Goal: Find specific page/section: Find specific page/section

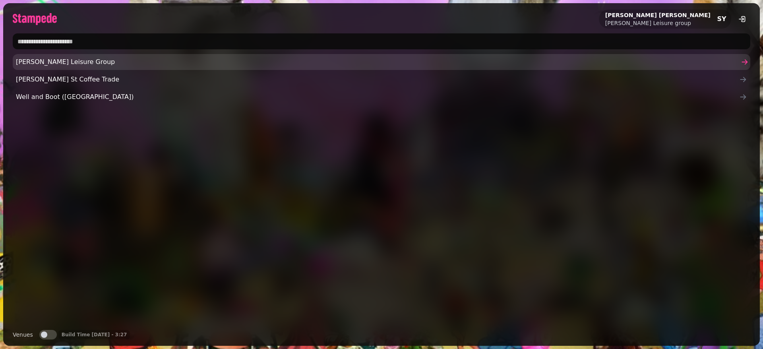
click at [62, 60] on span "[PERSON_NAME] Leisure Group" at bounding box center [377, 62] width 723 height 10
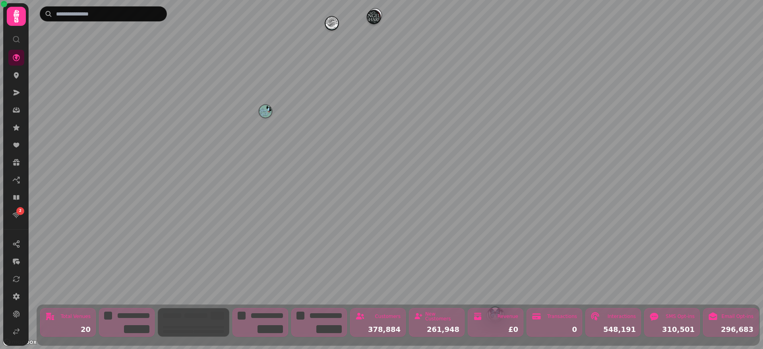
click at [15, 18] on icon at bounding box center [17, 16] width 6 height 13
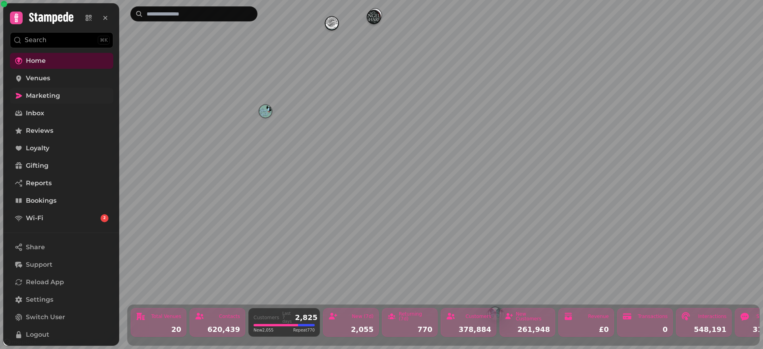
click at [40, 90] on link "Marketing" at bounding box center [61, 96] width 103 height 16
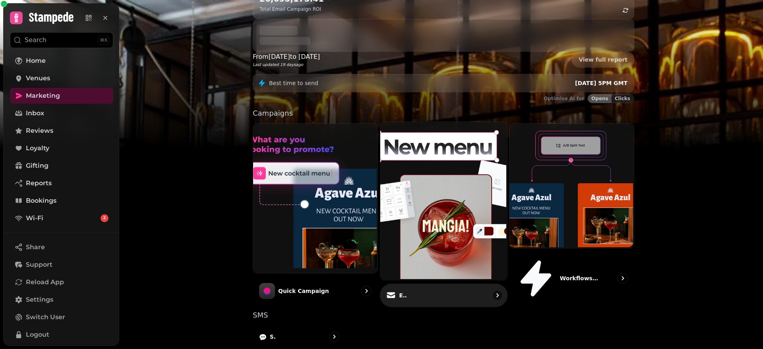
scroll to position [147, 0]
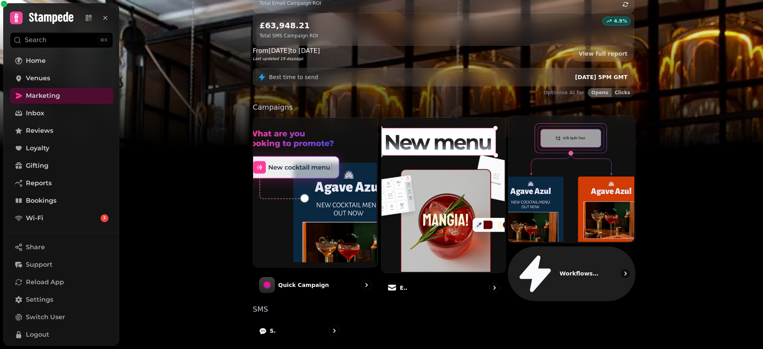
click at [561, 134] on img at bounding box center [570, 178] width 127 height 127
click at [583, 134] on img at bounding box center [570, 178] width 127 height 127
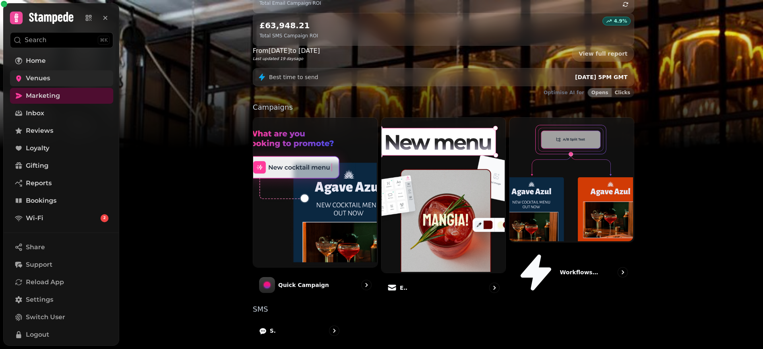
click at [45, 82] on span "Venues" at bounding box center [38, 78] width 24 height 10
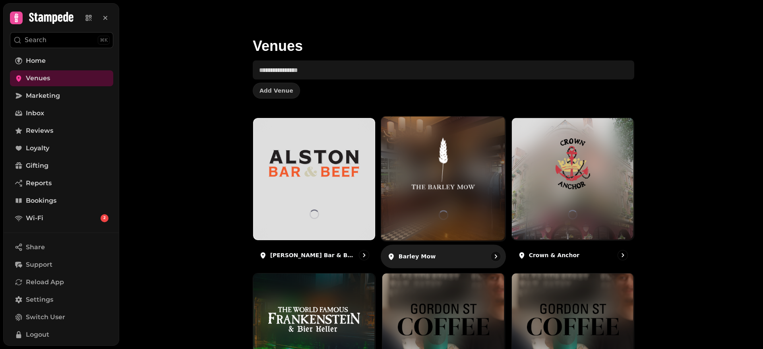
click at [468, 164] on img at bounding box center [442, 163] width 93 height 52
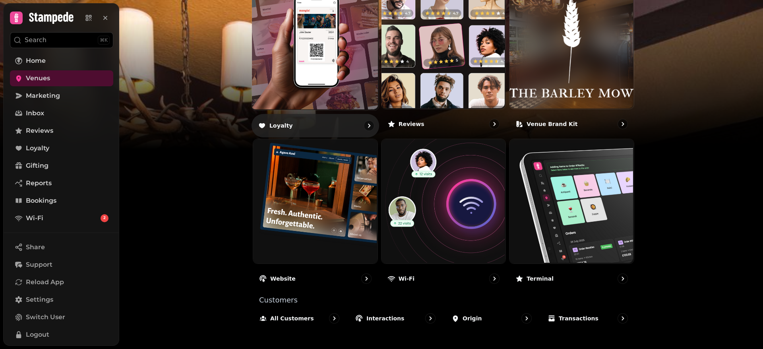
scroll to position [279, 0]
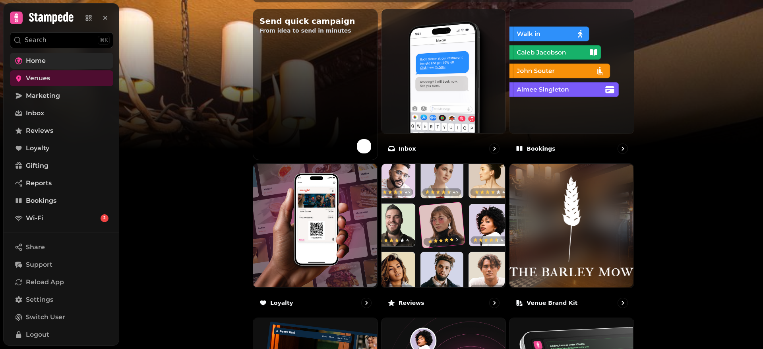
click at [31, 59] on span "Home" at bounding box center [36, 61] width 20 height 10
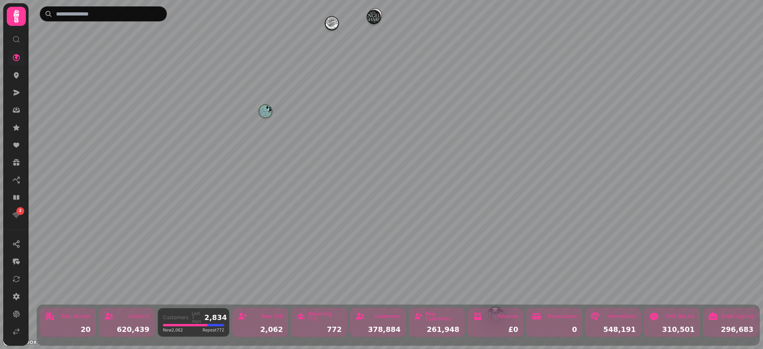
click at [8, 17] on div at bounding box center [16, 16] width 19 height 19
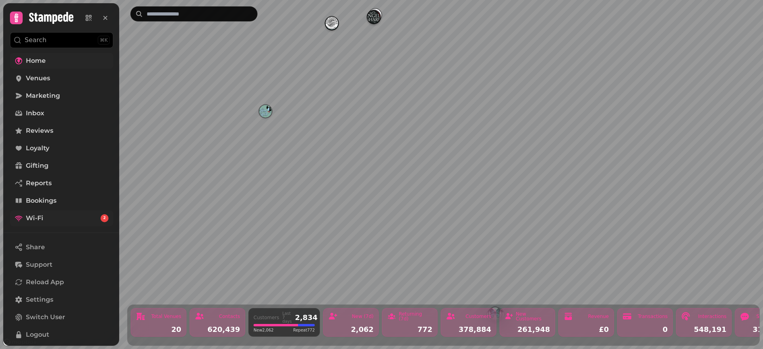
click at [56, 217] on link "Wi-Fi 2" at bounding box center [61, 218] width 103 height 16
